Goal: Find specific page/section: Find specific page/section

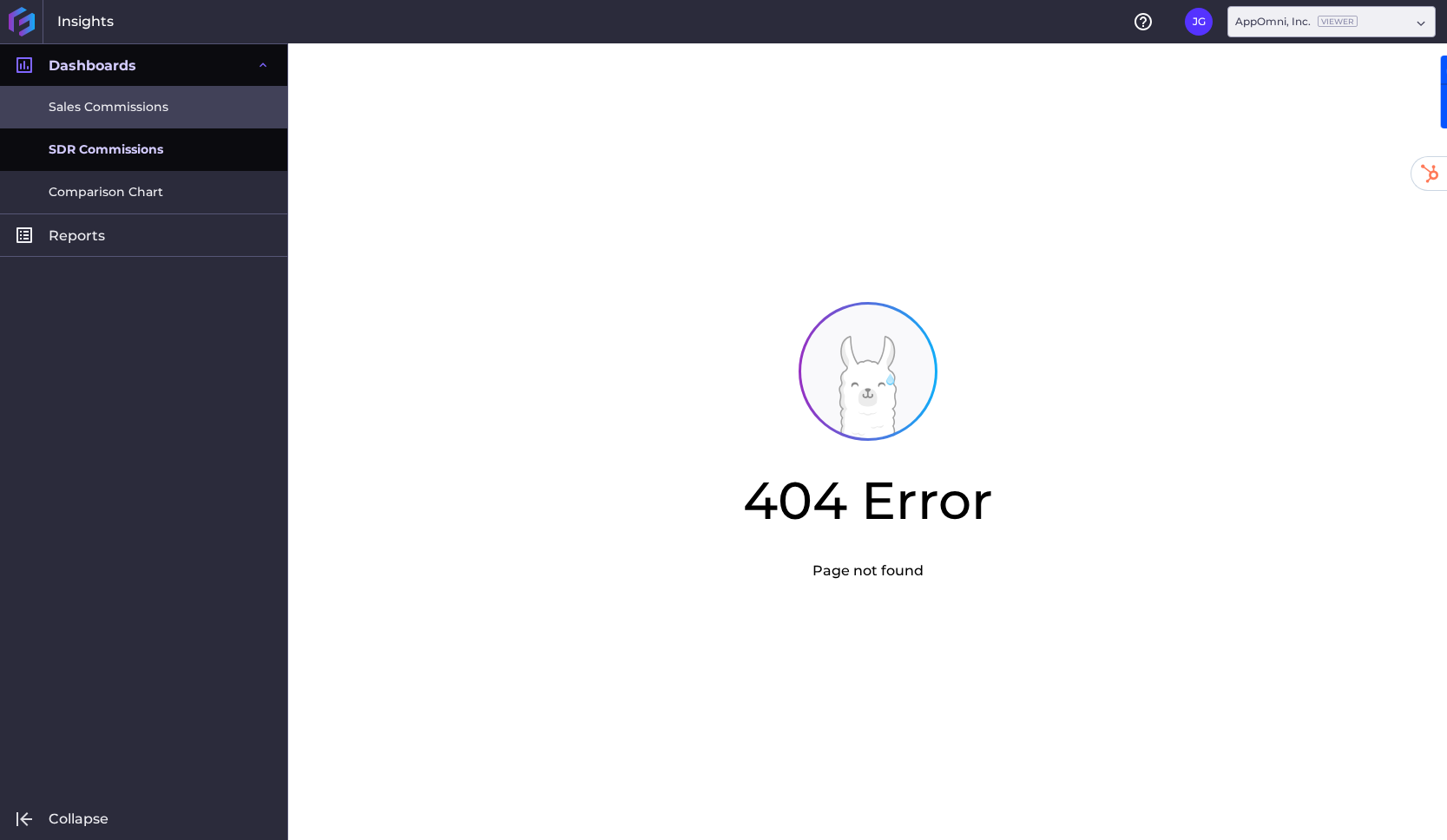
click at [110, 101] on span "Sales Commissions" at bounding box center [109, 107] width 120 height 18
